Goal: Task Accomplishment & Management: Complete application form

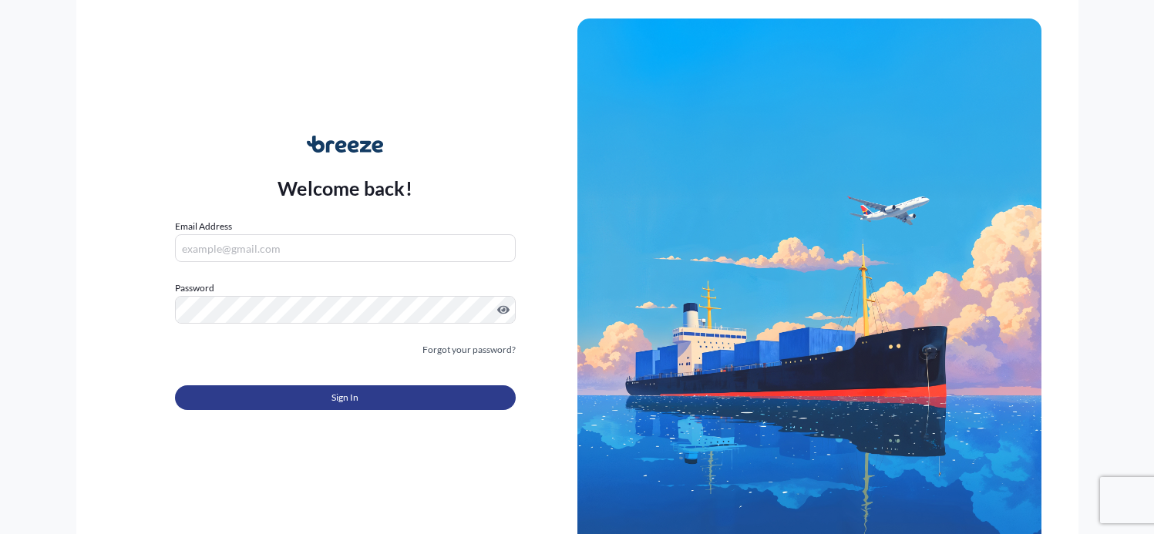
type input "[EMAIL_ADDRESS][DOMAIN_NAME]"
click at [348, 398] on span "Sign In" at bounding box center [345, 397] width 27 height 15
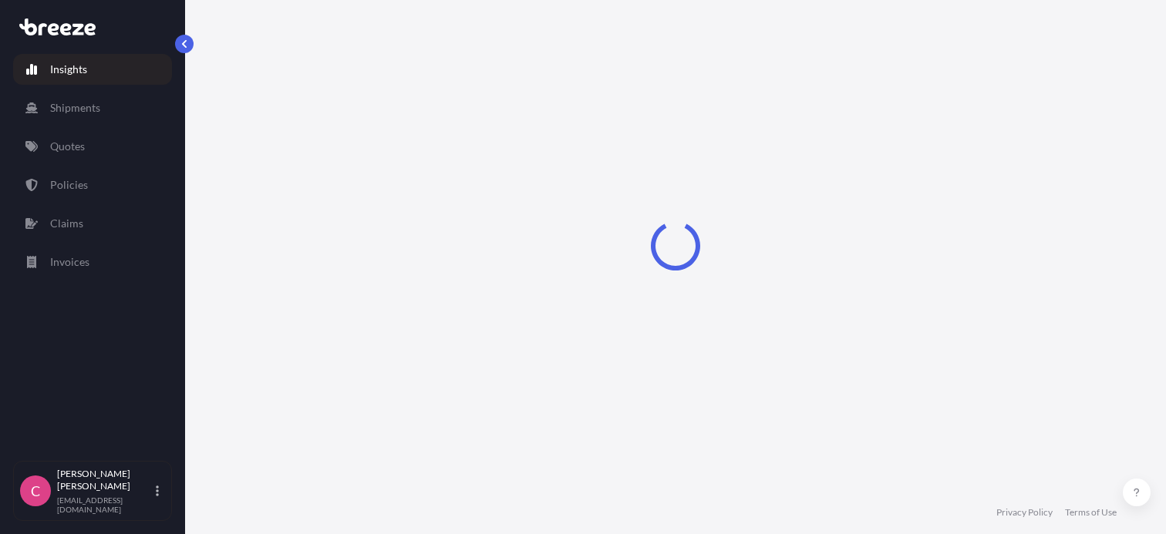
select select "2025"
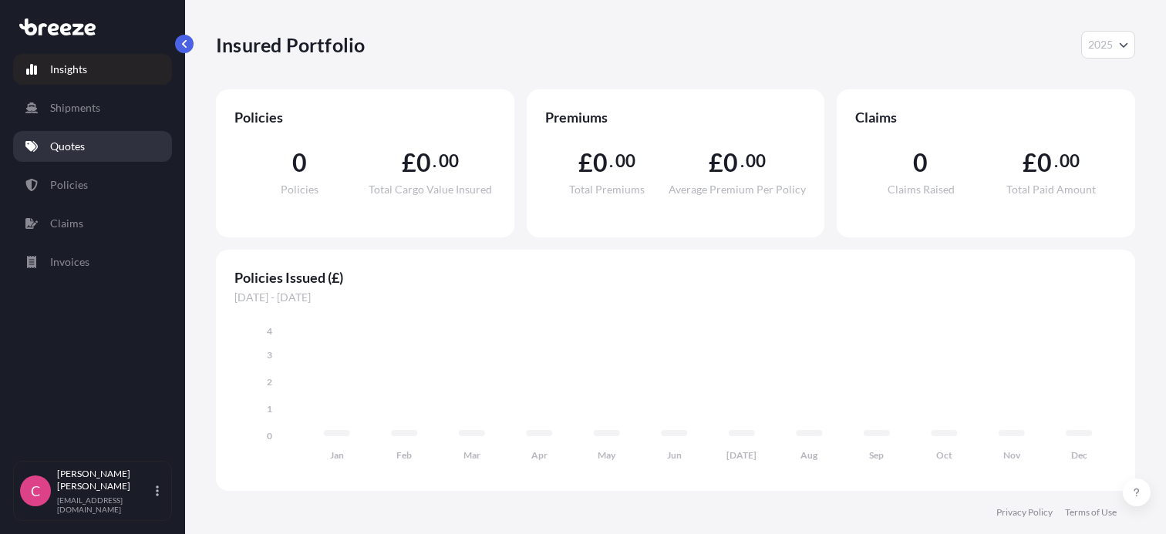
click at [65, 134] on link "Quotes" at bounding box center [92, 146] width 159 height 31
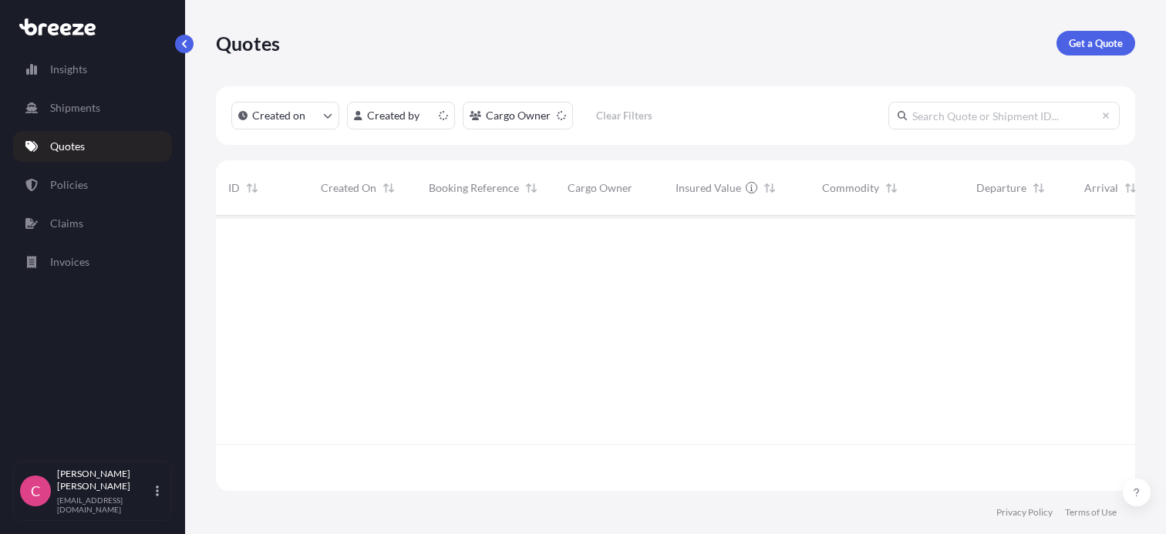
scroll to position [272, 907]
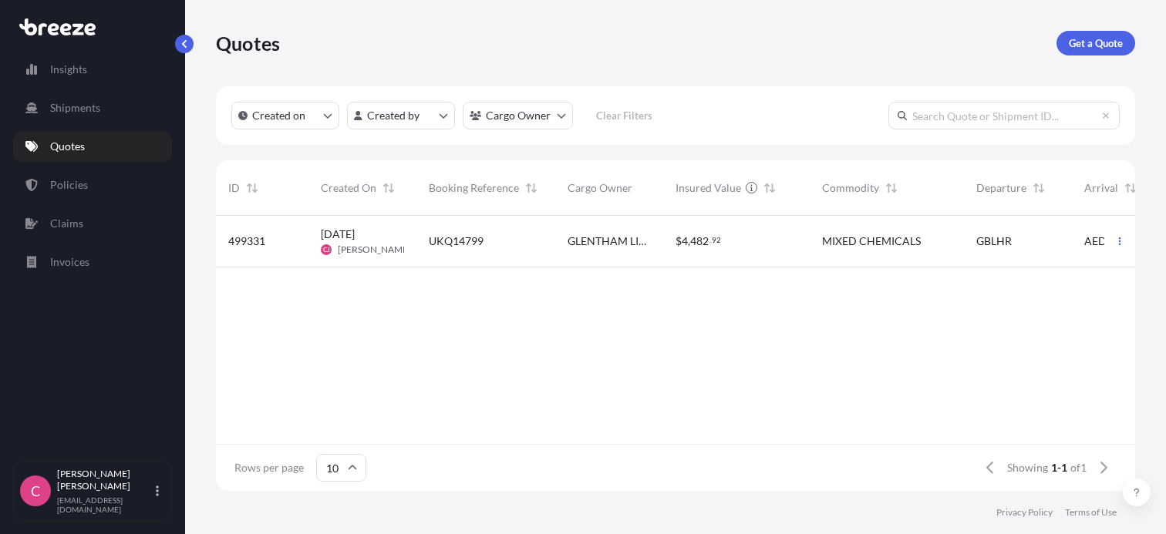
click at [381, 240] on span "[DATE] [PERSON_NAME]" at bounding box center [362, 241] width 83 height 29
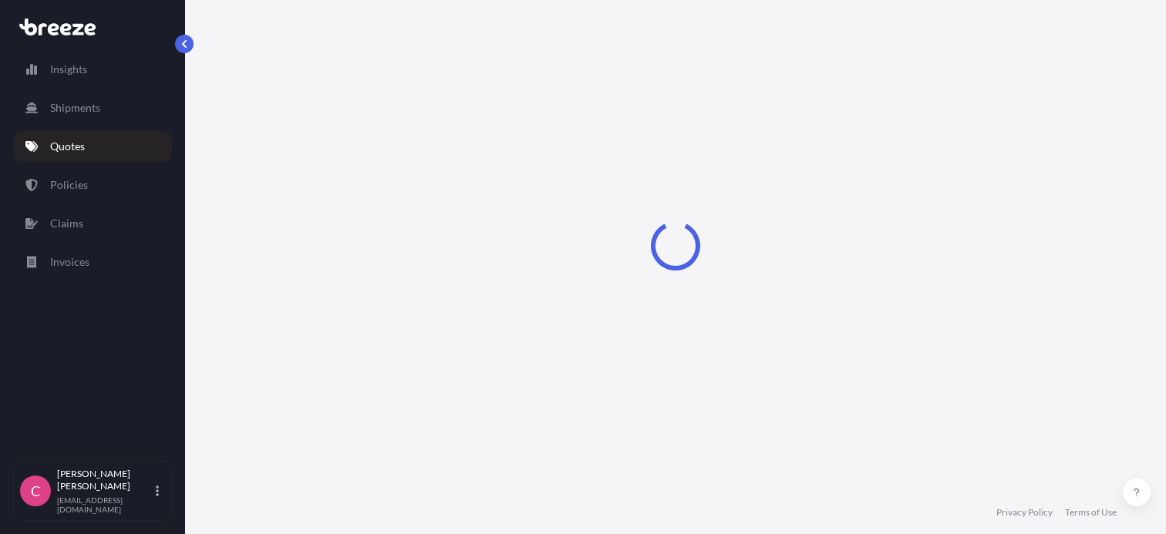
select select "Road"
select select "Air"
select select "4"
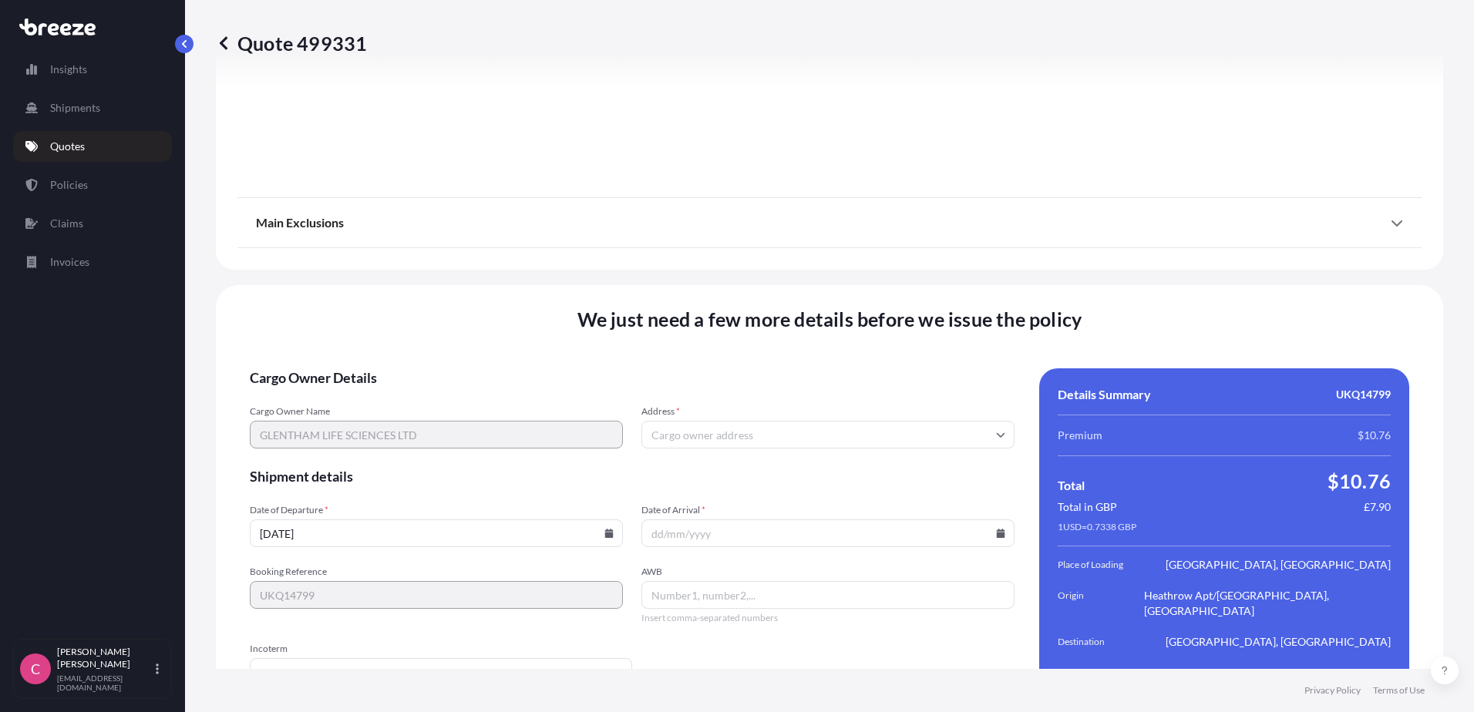
scroll to position [2054, 0]
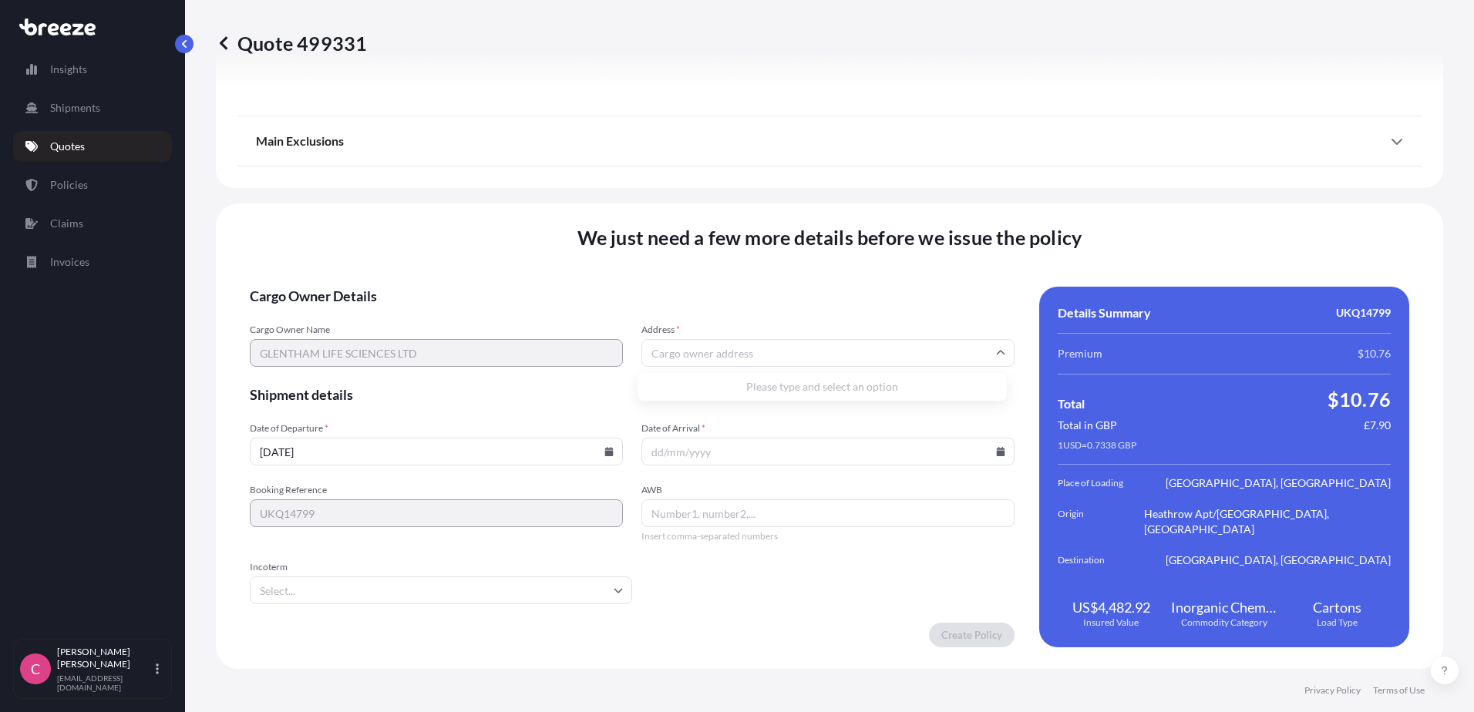
click at [720, 361] on input "Address *" at bounding box center [827, 353] width 373 height 28
paste input "SN13 9SW"
type input "SN13 9SW"
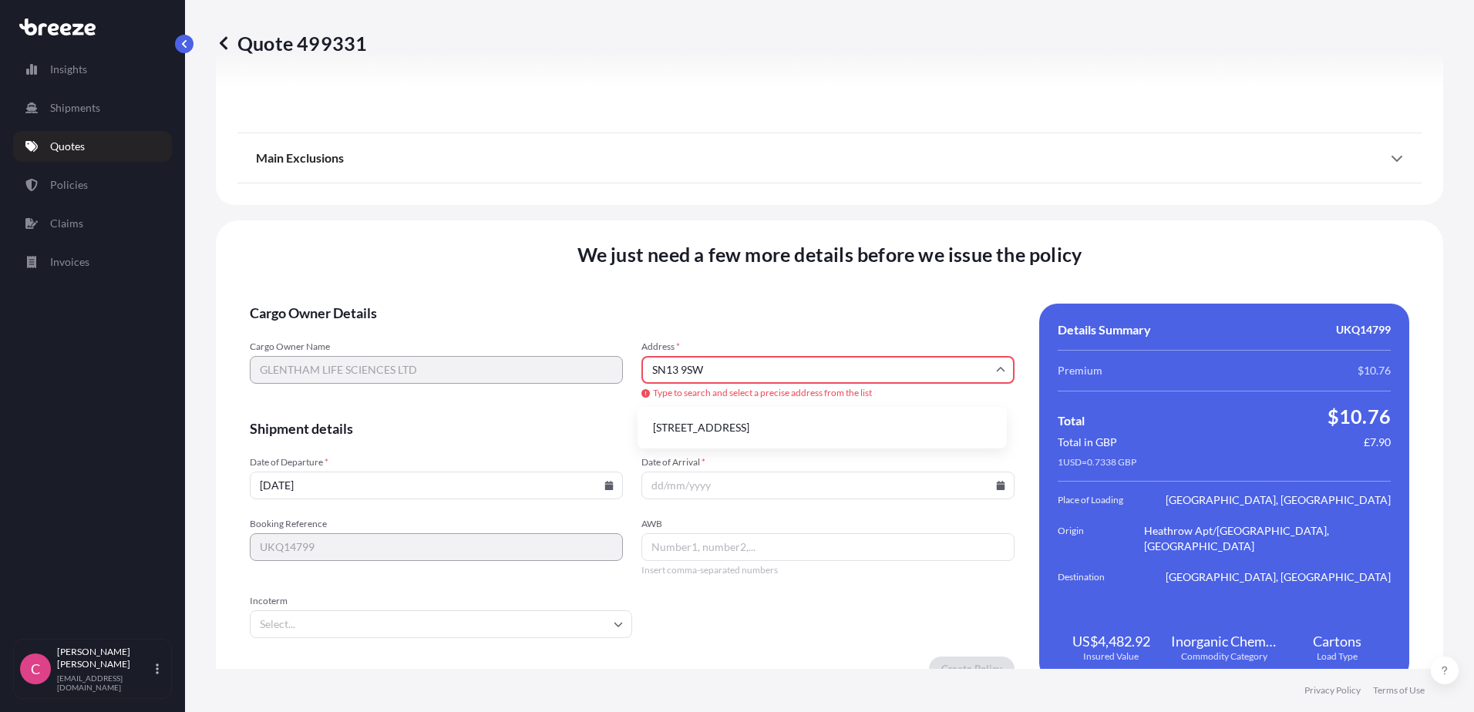
click at [716, 368] on input "SN13 9SW" at bounding box center [827, 370] width 373 height 28
drag, startPoint x: 738, startPoint y: 365, endPoint x: 619, endPoint y: 358, distance: 119.0
click at [619, 358] on div "Cargo Owner Name GLENTHAM LIFE SCIENCES LTD Address * SN13 9SW Type to search a…" at bounding box center [632, 371] width 765 height 60
type input "w"
paste input "SN13 9SW"
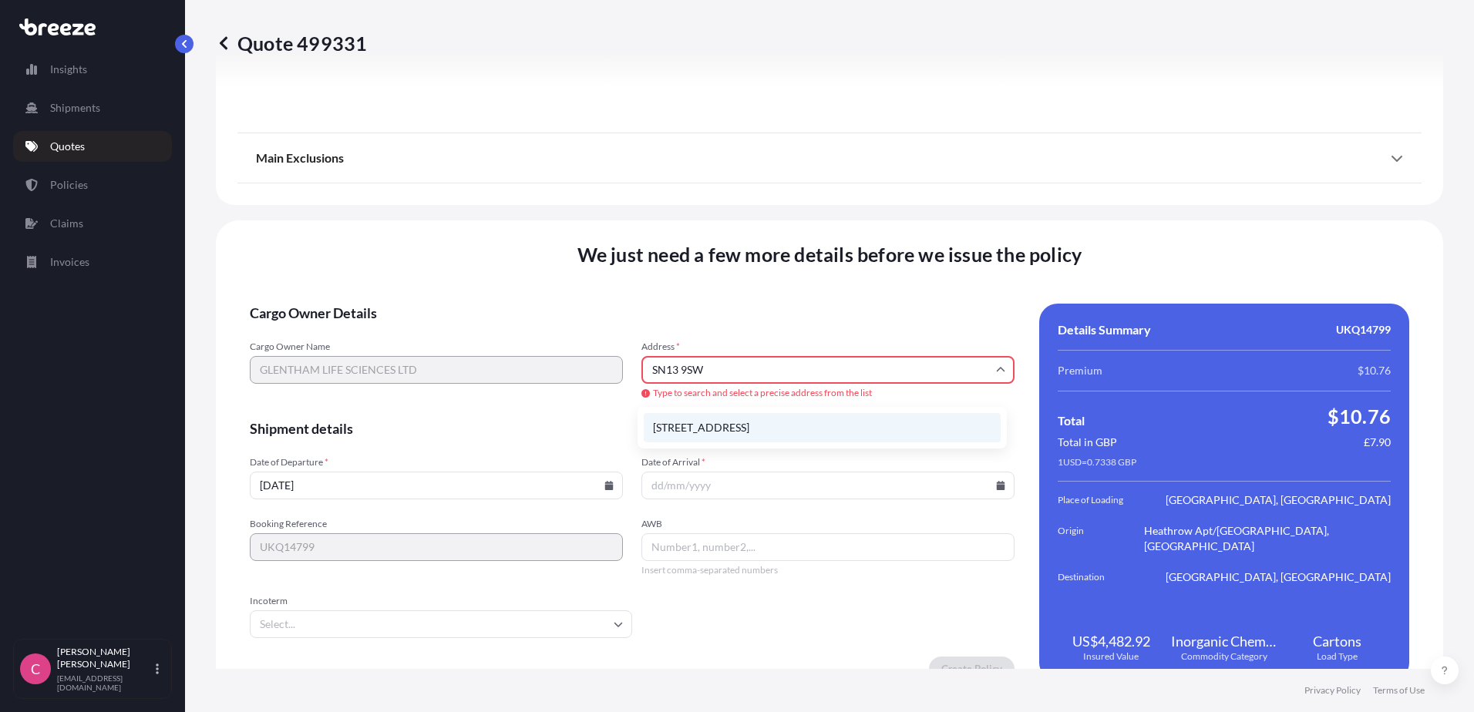
click at [712, 428] on li "[STREET_ADDRESS]" at bounding box center [822, 427] width 357 height 29
type input "[STREET_ADDRESS]"
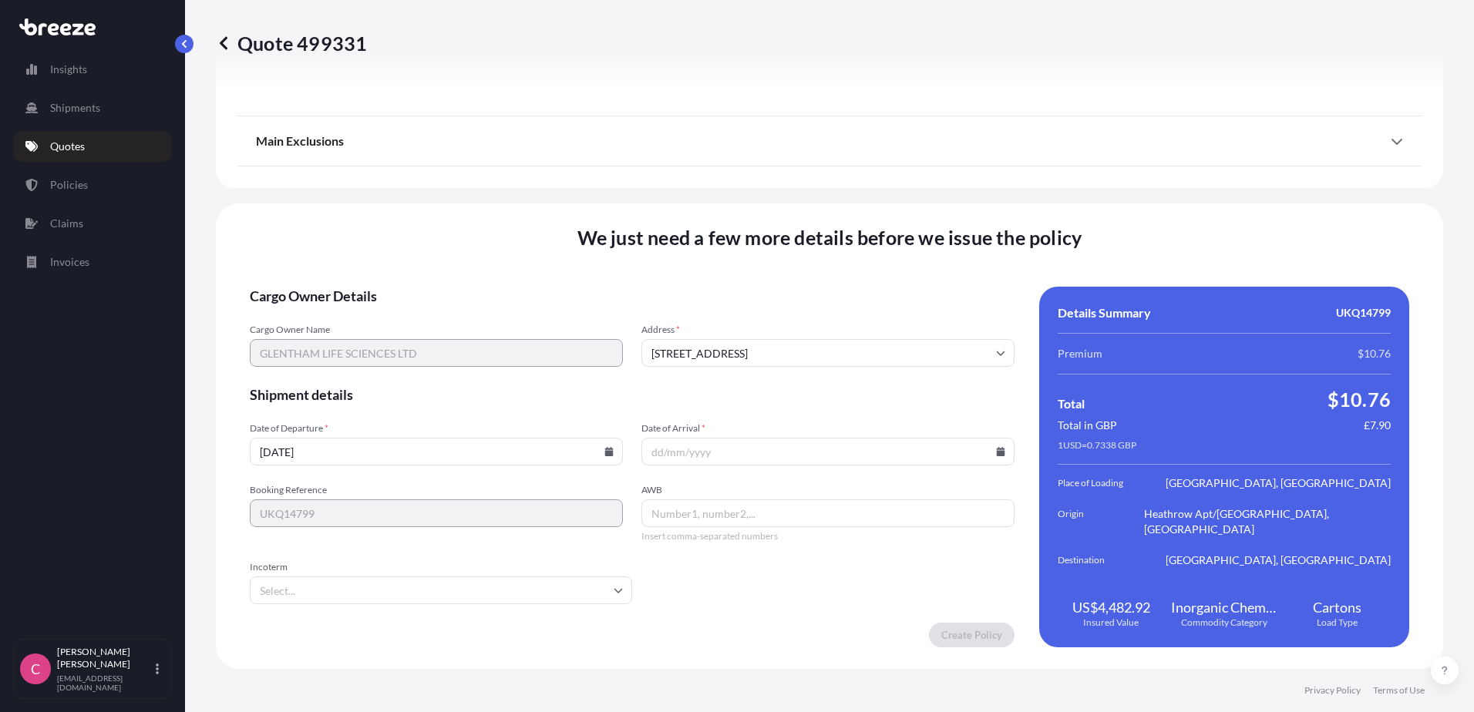
click at [609, 450] on icon at bounding box center [608, 451] width 9 height 9
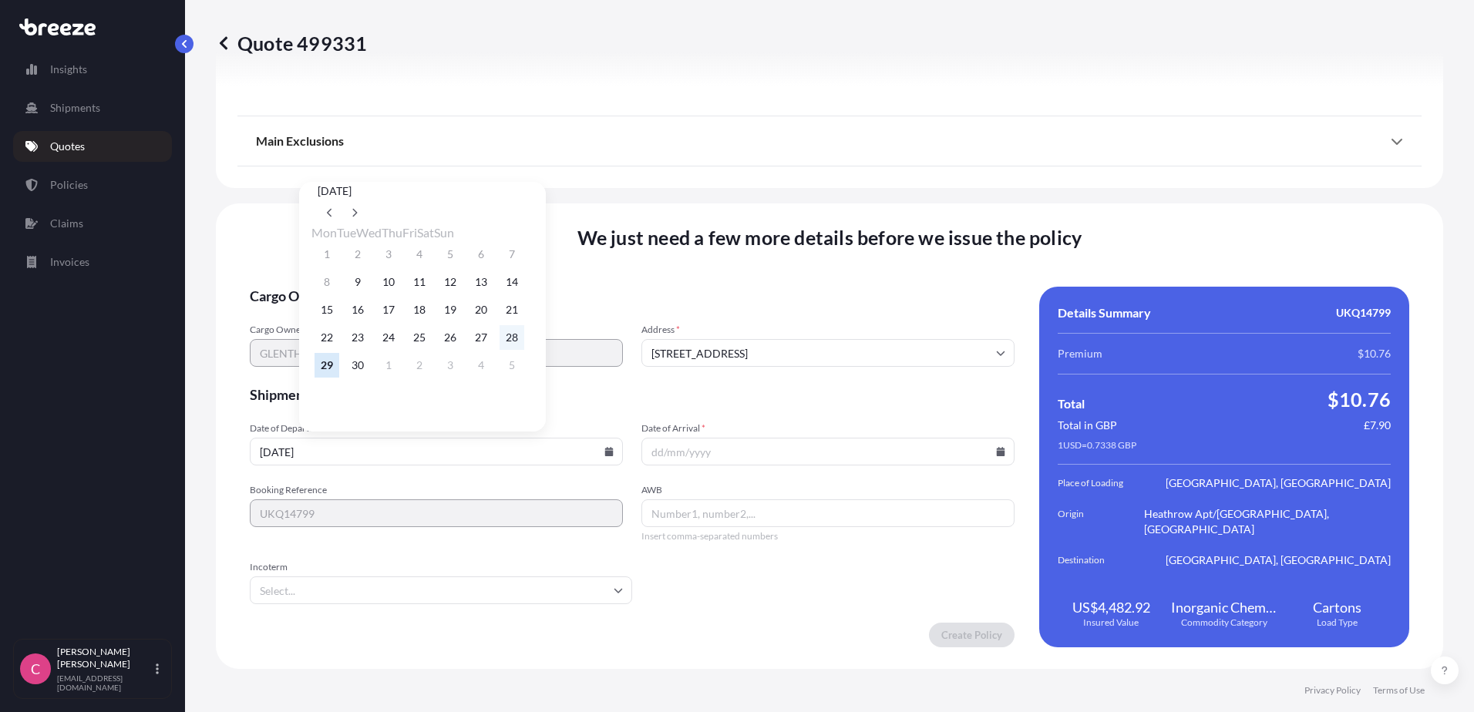
click at [524, 342] on button "28" at bounding box center [512, 337] width 25 height 25
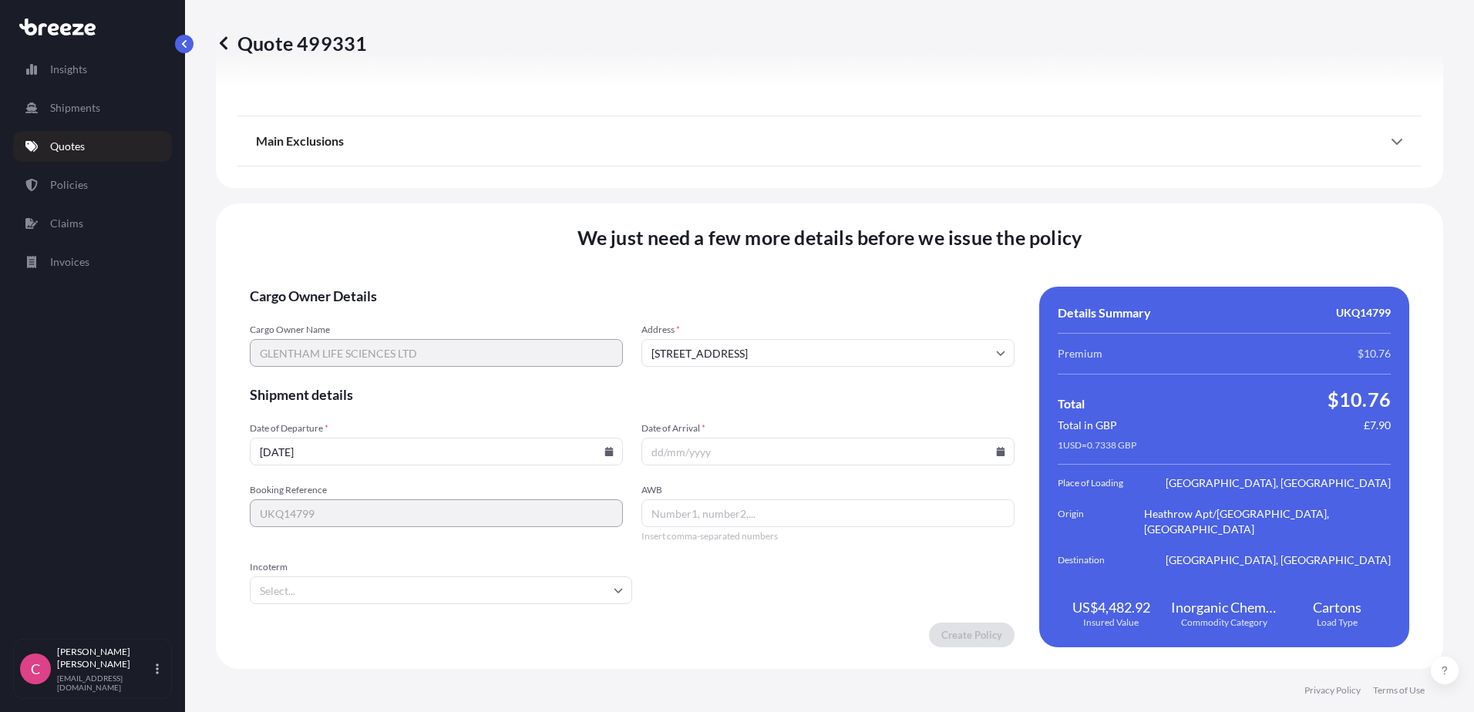
type input "[DATE]"
click at [675, 456] on input "Date of Arrival *" at bounding box center [827, 452] width 373 height 28
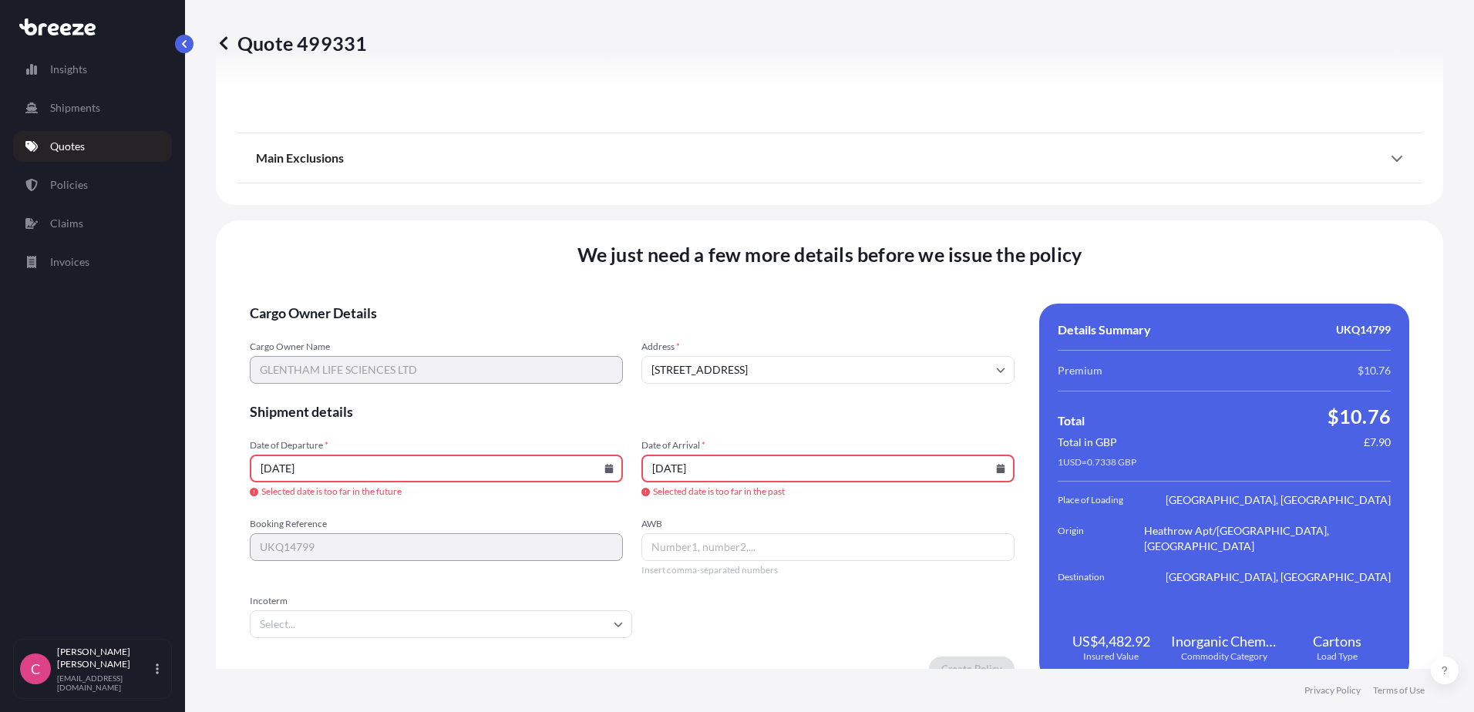
drag, startPoint x: 675, startPoint y: 470, endPoint x: 809, endPoint y: 476, distance: 133.6
click at [677, 469] on input "[DATE]" at bounding box center [827, 469] width 373 height 28
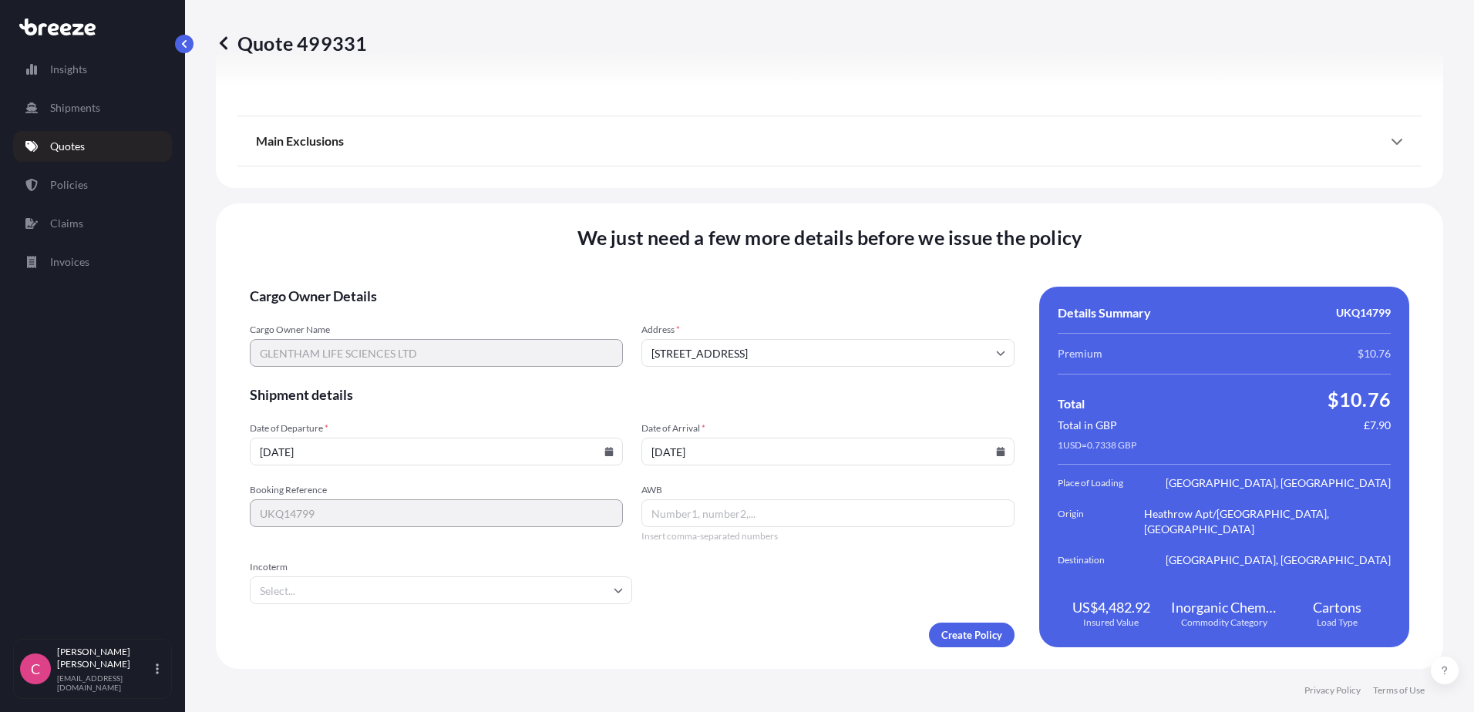
type input "[DATE]"
paste input "SN13 9SW"
click at [604, 516] on div "Booking Reference UKQ14799 AWB SN13 9SW Insert comma-separated numbers" at bounding box center [632, 513] width 765 height 59
paste input "716-45054310"
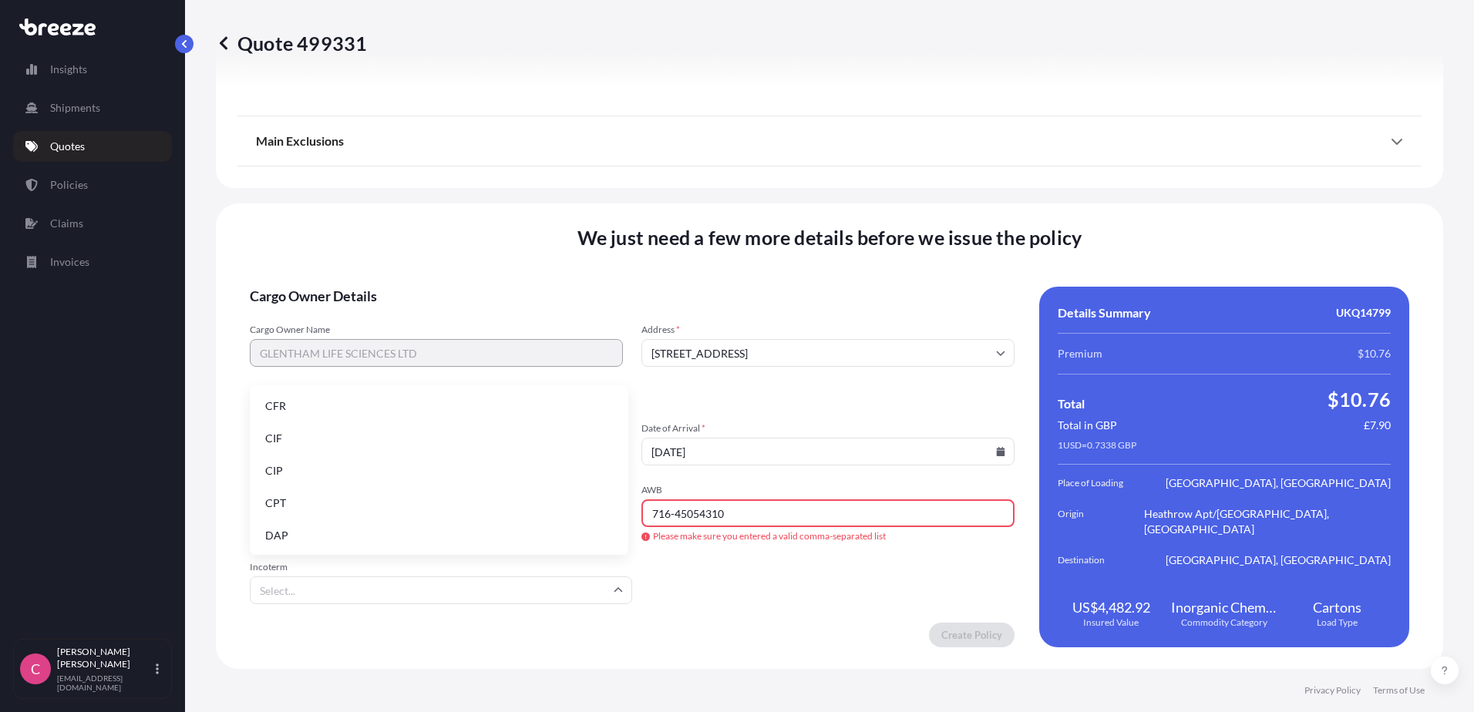
click at [363, 534] on input "Incoterm" at bounding box center [441, 591] width 382 height 28
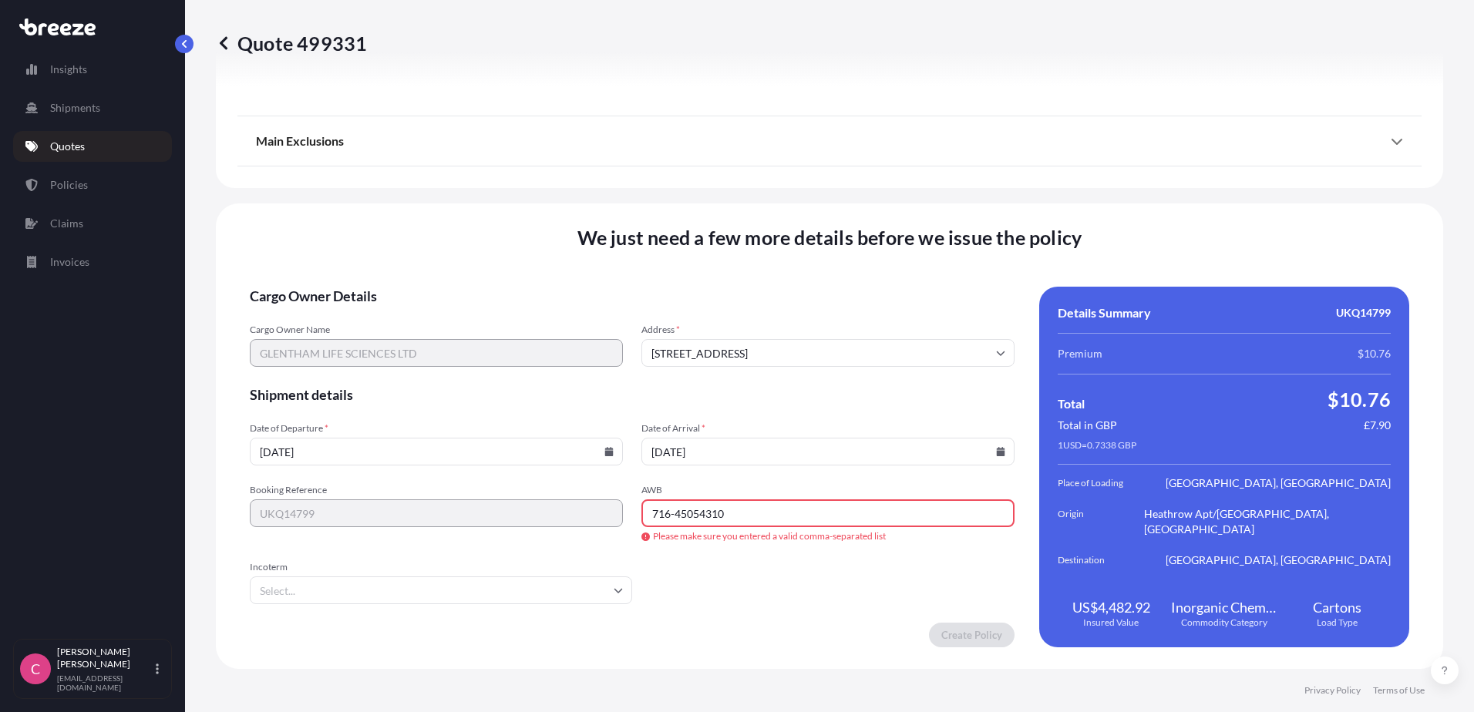
click at [722, 514] on input "716-45054310" at bounding box center [827, 514] width 373 height 28
click at [675, 517] on input "716-45054310" at bounding box center [827, 514] width 373 height 28
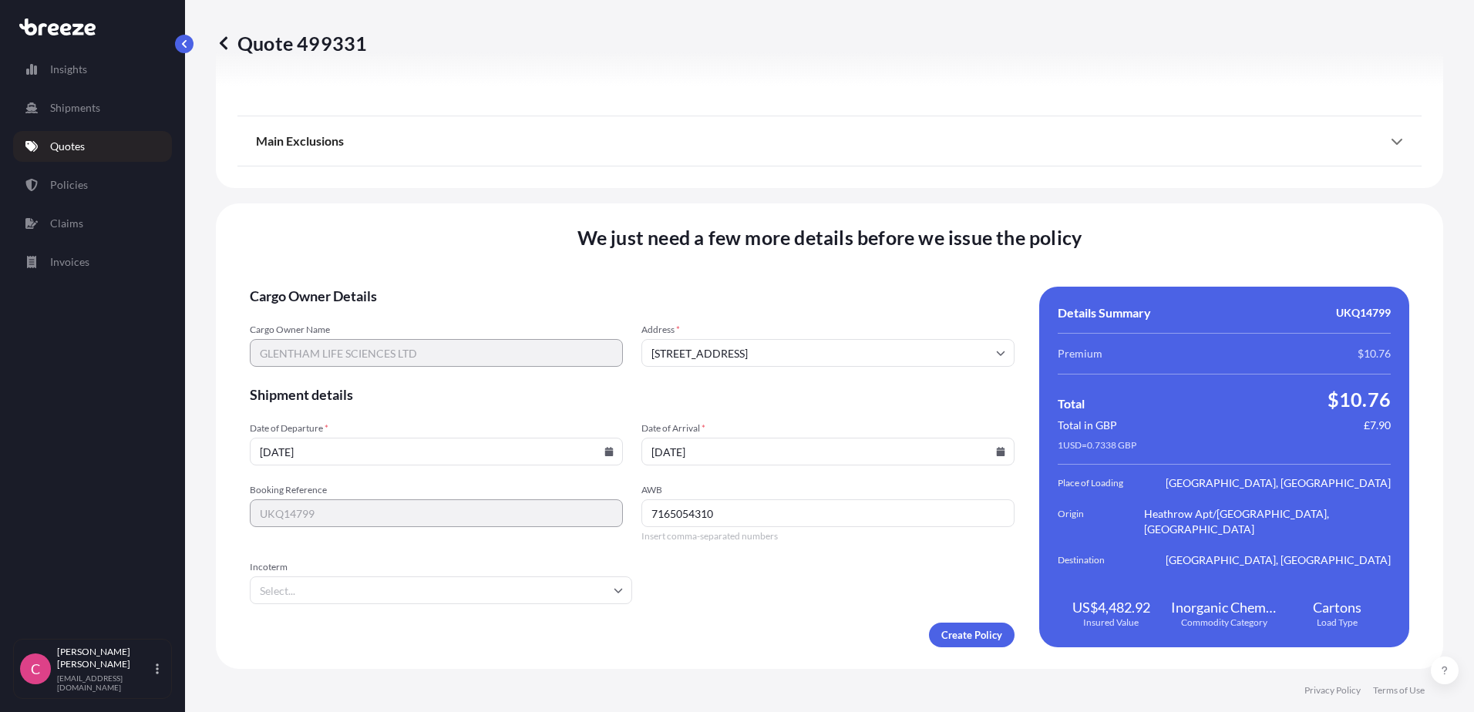
drag, startPoint x: 770, startPoint y: 524, endPoint x: 589, endPoint y: 495, distance: 183.5
click at [589, 495] on div "Booking Reference UKQ14799 AWB 7165054310 Insert comma-separated numbers" at bounding box center [632, 513] width 765 height 59
paste input "-45054310"
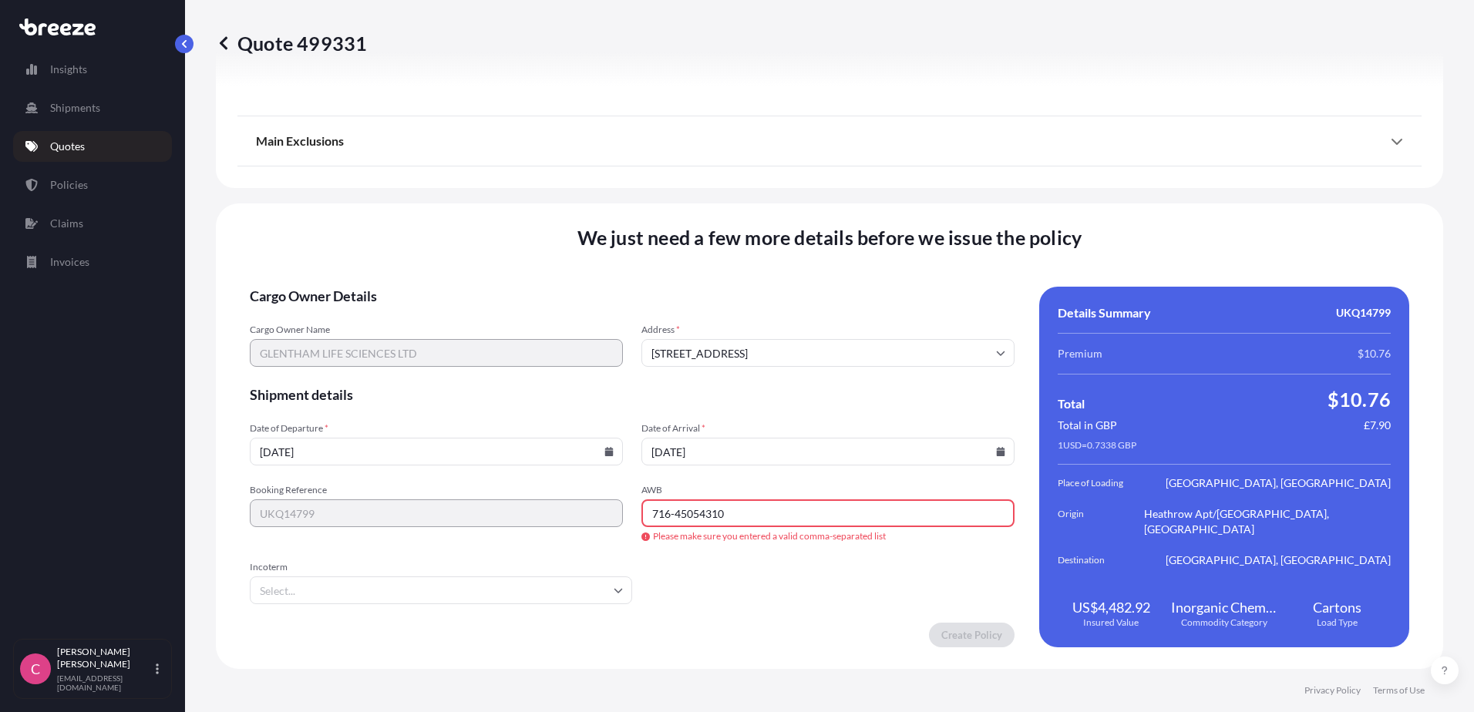
click at [672, 517] on input "716-45054310" at bounding box center [827, 514] width 373 height 28
type input "71645054310"
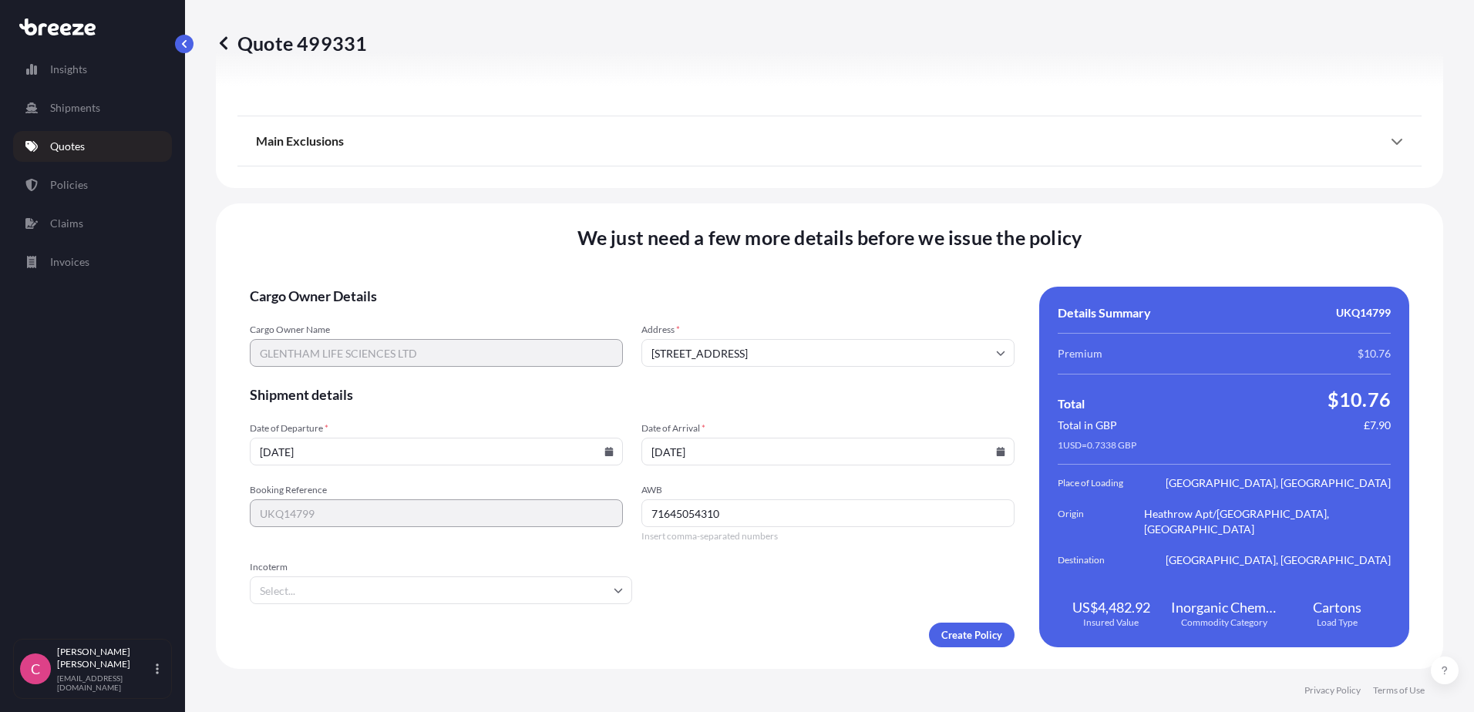
click at [377, 534] on input "Incoterm" at bounding box center [441, 591] width 382 height 28
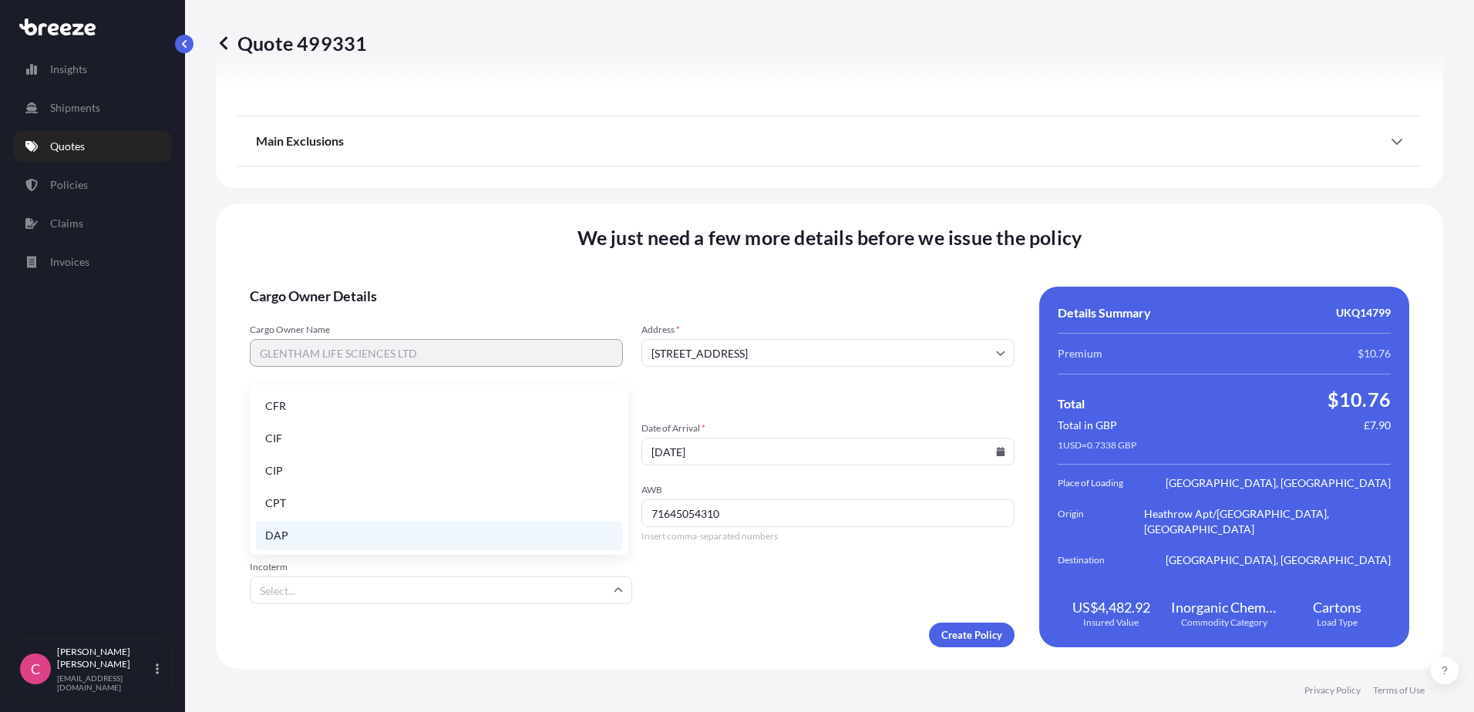
scroll to position [77, 0]
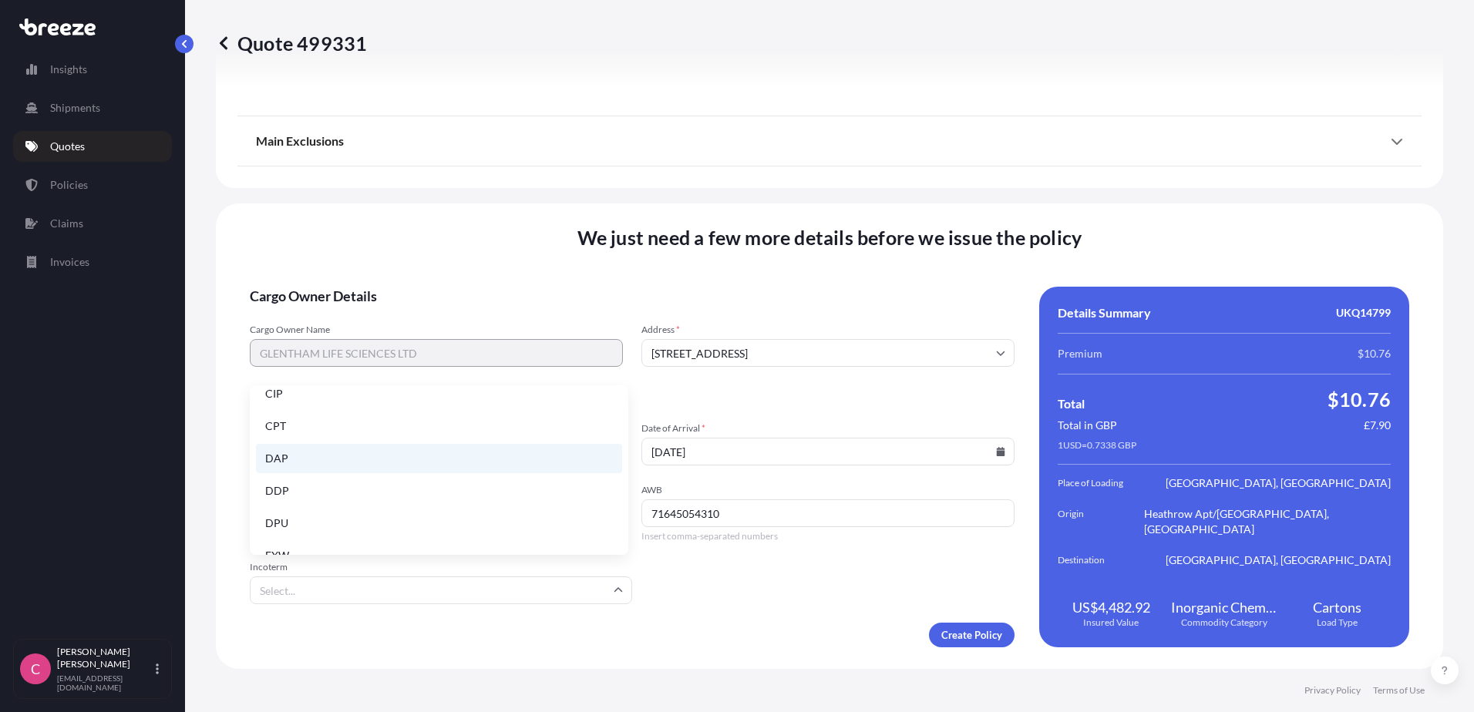
click at [283, 461] on li "DAP" at bounding box center [439, 458] width 366 height 29
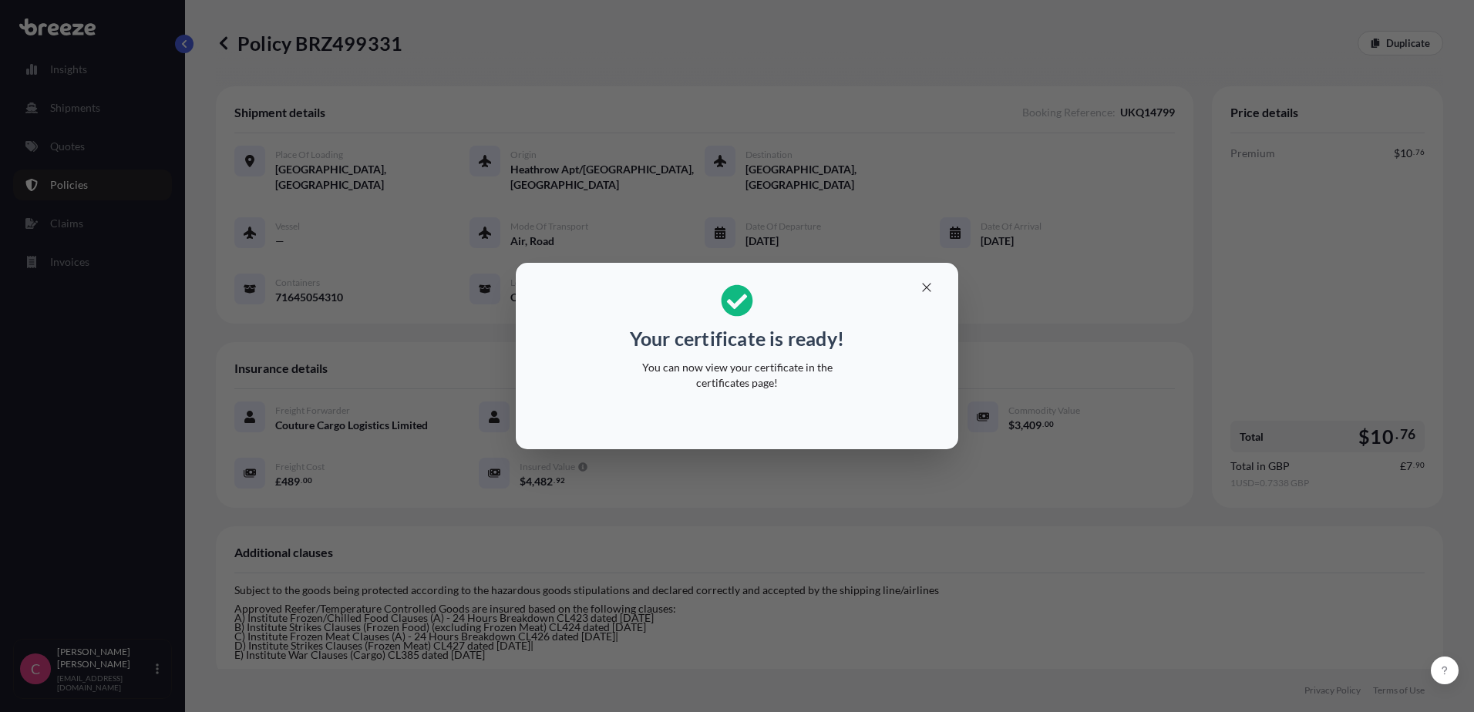
click at [756, 345] on p "Your certificate is ready!" at bounding box center [737, 338] width 214 height 25
click at [933, 291] on icon "button" at bounding box center [927, 288] width 14 height 14
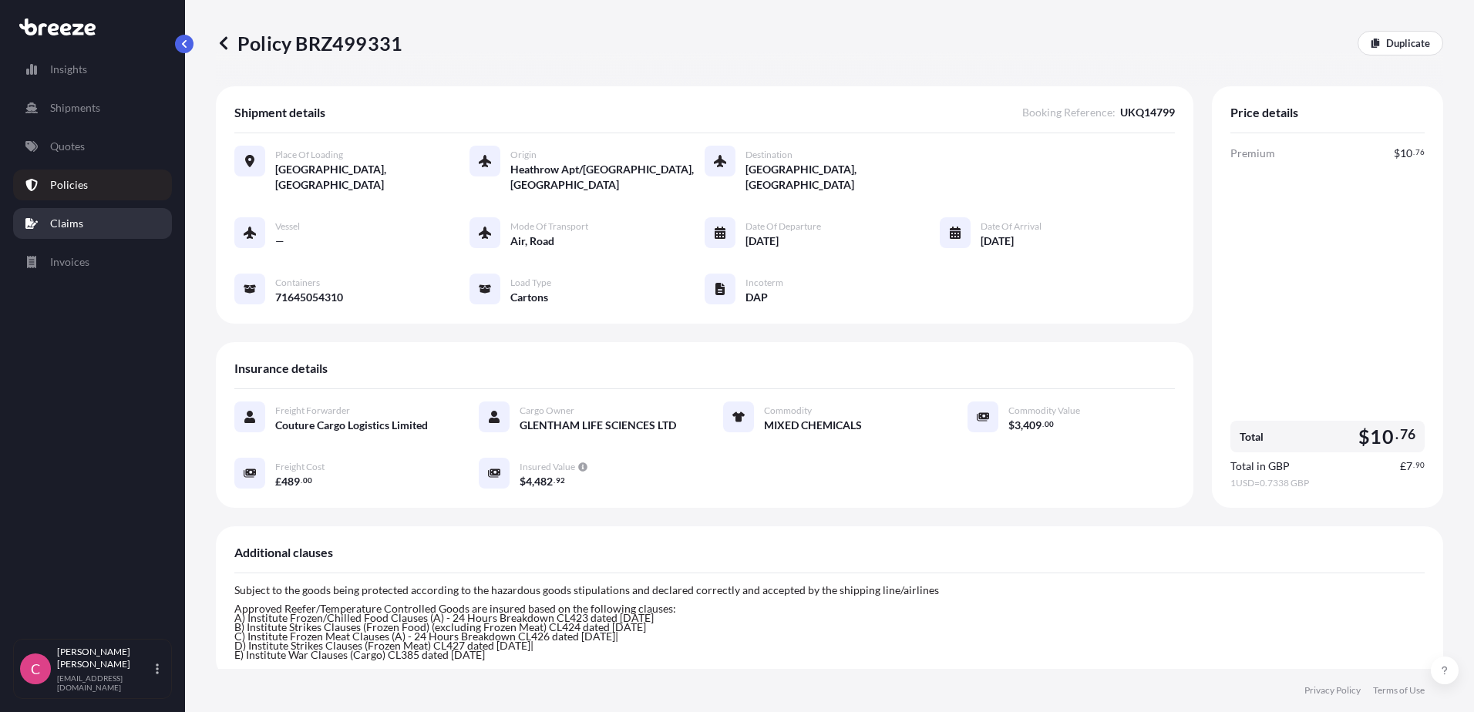
click at [71, 227] on p "Claims" at bounding box center [66, 223] width 33 height 15
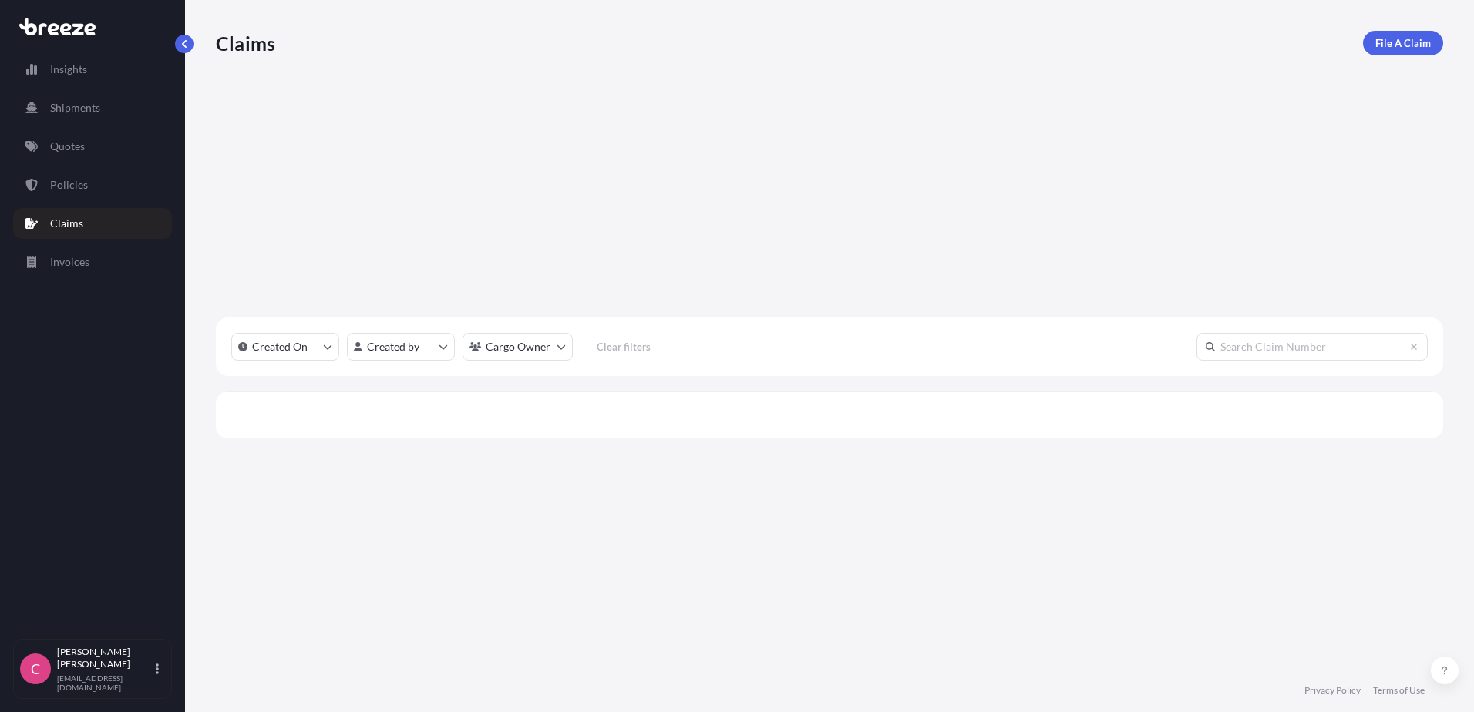
scroll to position [450, 1216]
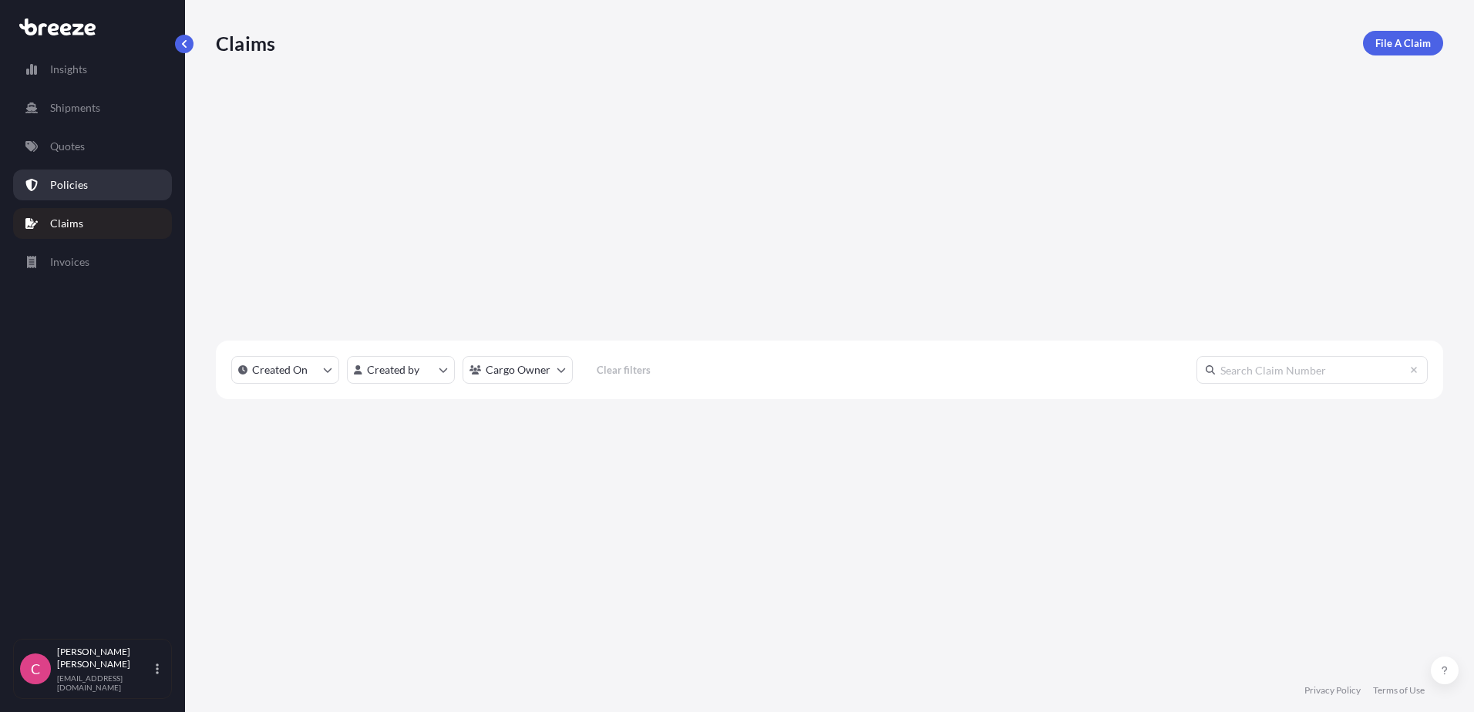
click at [66, 190] on p "Policies" at bounding box center [69, 184] width 38 height 15
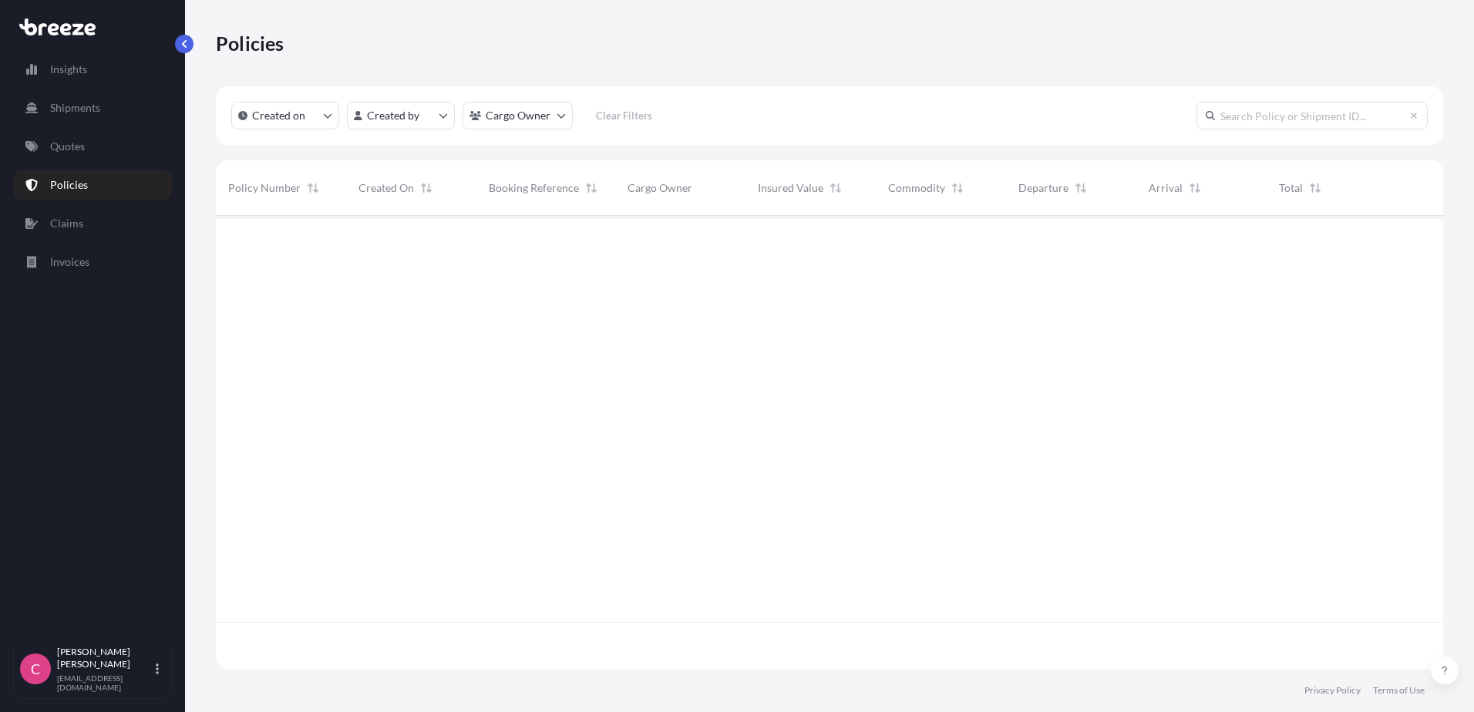
scroll to position [450, 1216]
click at [278, 246] on span "BRZ499331" at bounding box center [257, 241] width 58 height 15
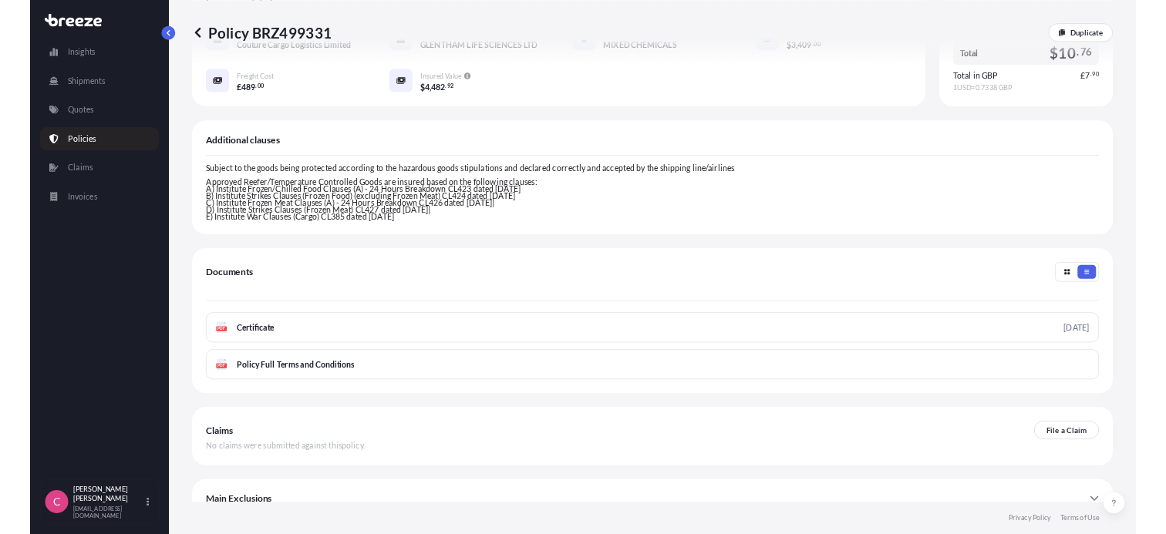
scroll to position [385, 0]
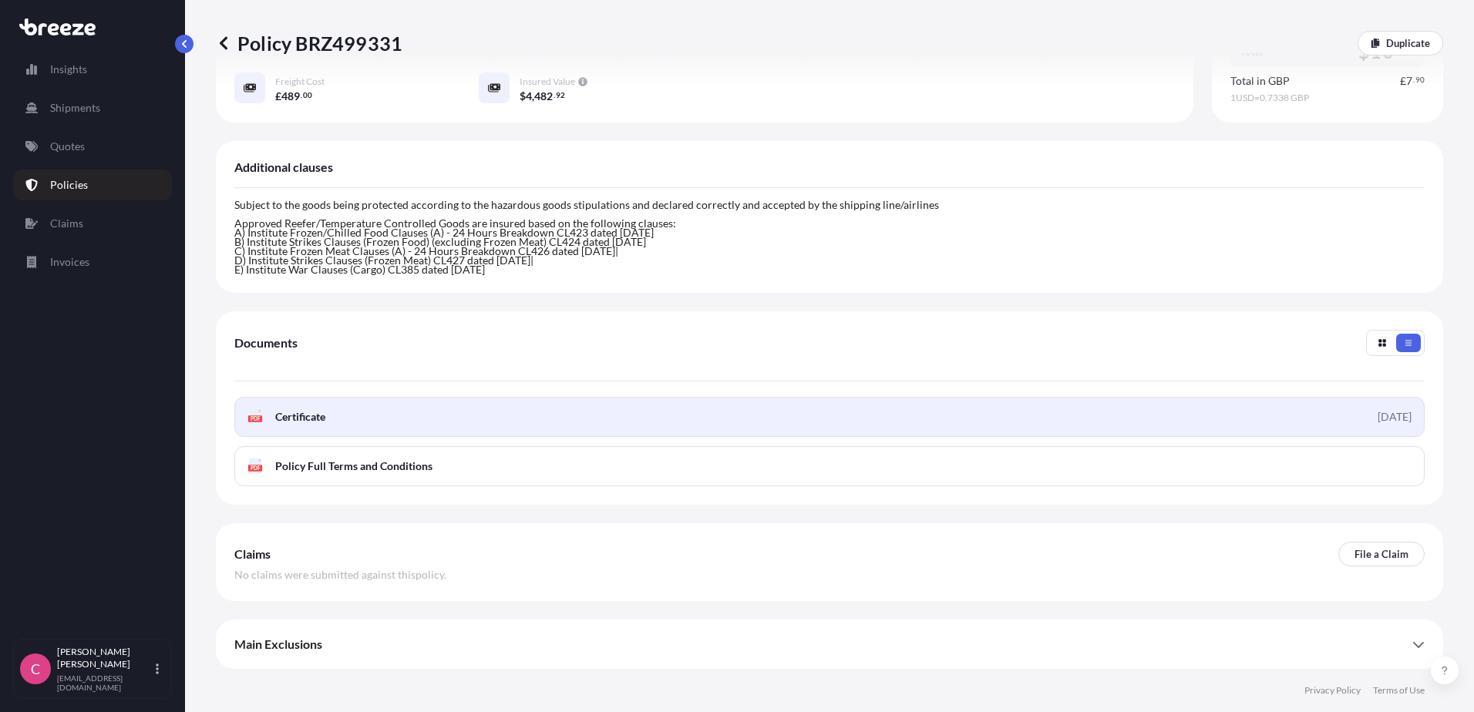
click at [300, 416] on span "Certificate" at bounding box center [300, 416] width 50 height 15
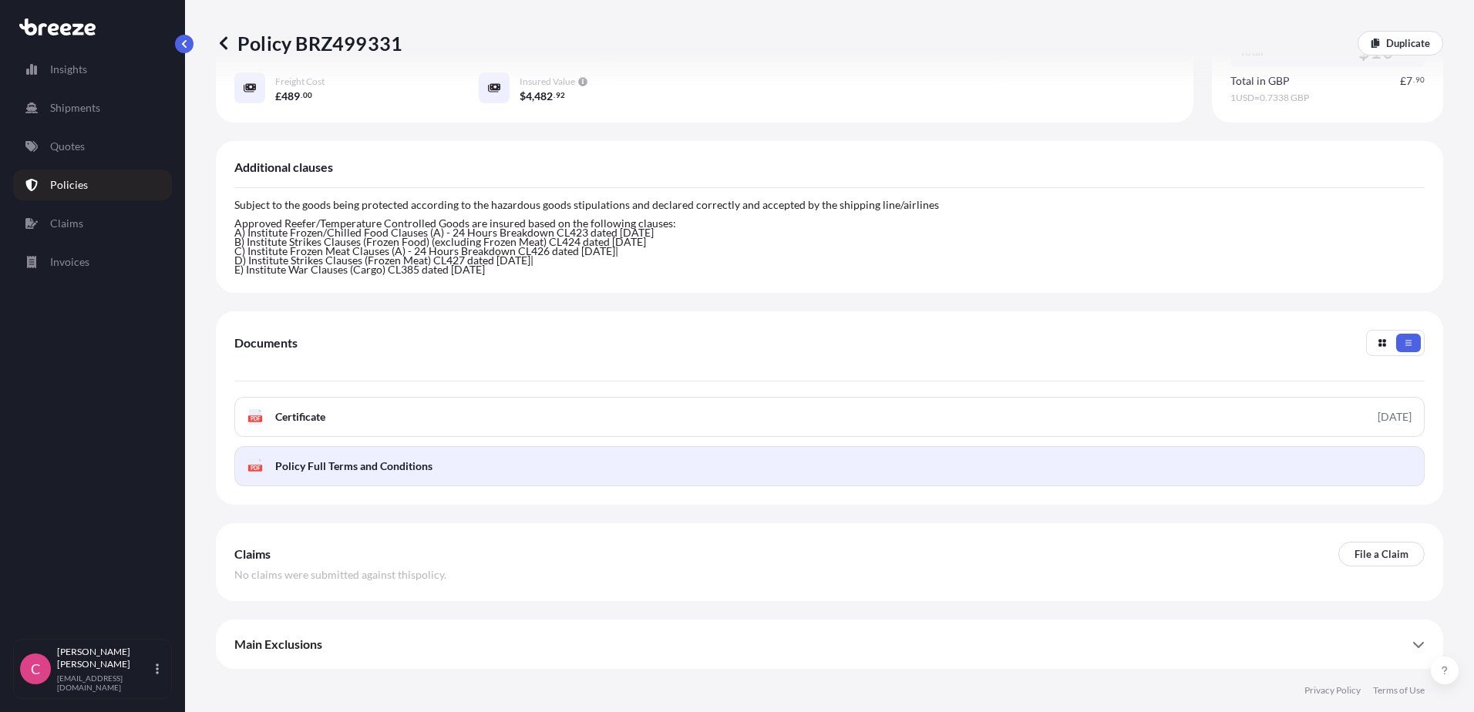
click at [376, 472] on span "Policy Full Terms and Conditions" at bounding box center [353, 466] width 157 height 15
